Goal: Use online tool/utility: Utilize a website feature to perform a specific function

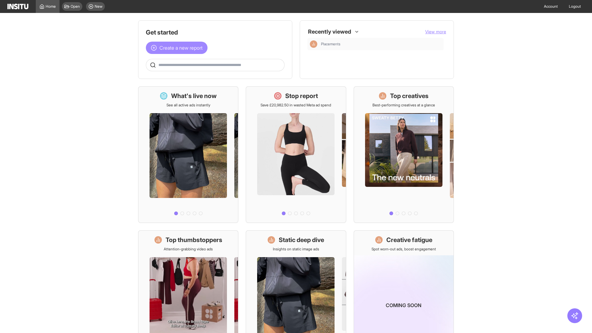
click at [178, 48] on span "Create a new report" at bounding box center [181, 47] width 43 height 7
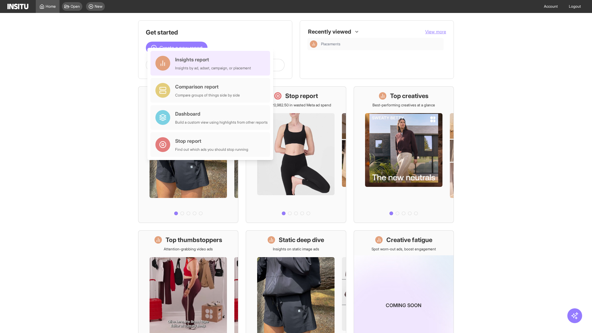
click at [212, 63] on div "Insights report Insights by ad, adset, campaign, or placement" at bounding box center [213, 63] width 76 height 15
